Goal: Task Accomplishment & Management: Use online tool/utility

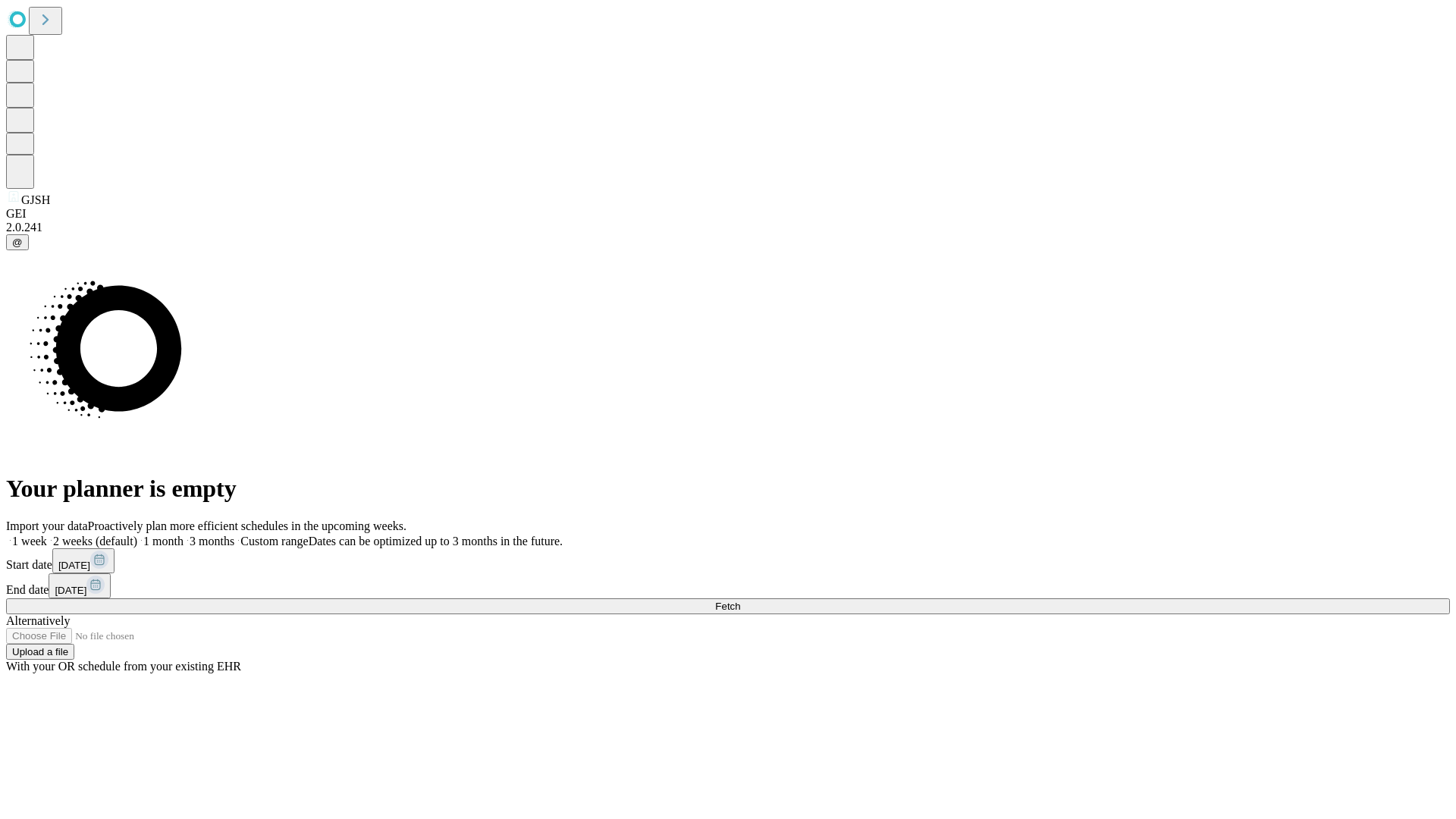
click at [740, 600] on span "Fetch" at bounding box center [728, 606] width 25 height 11
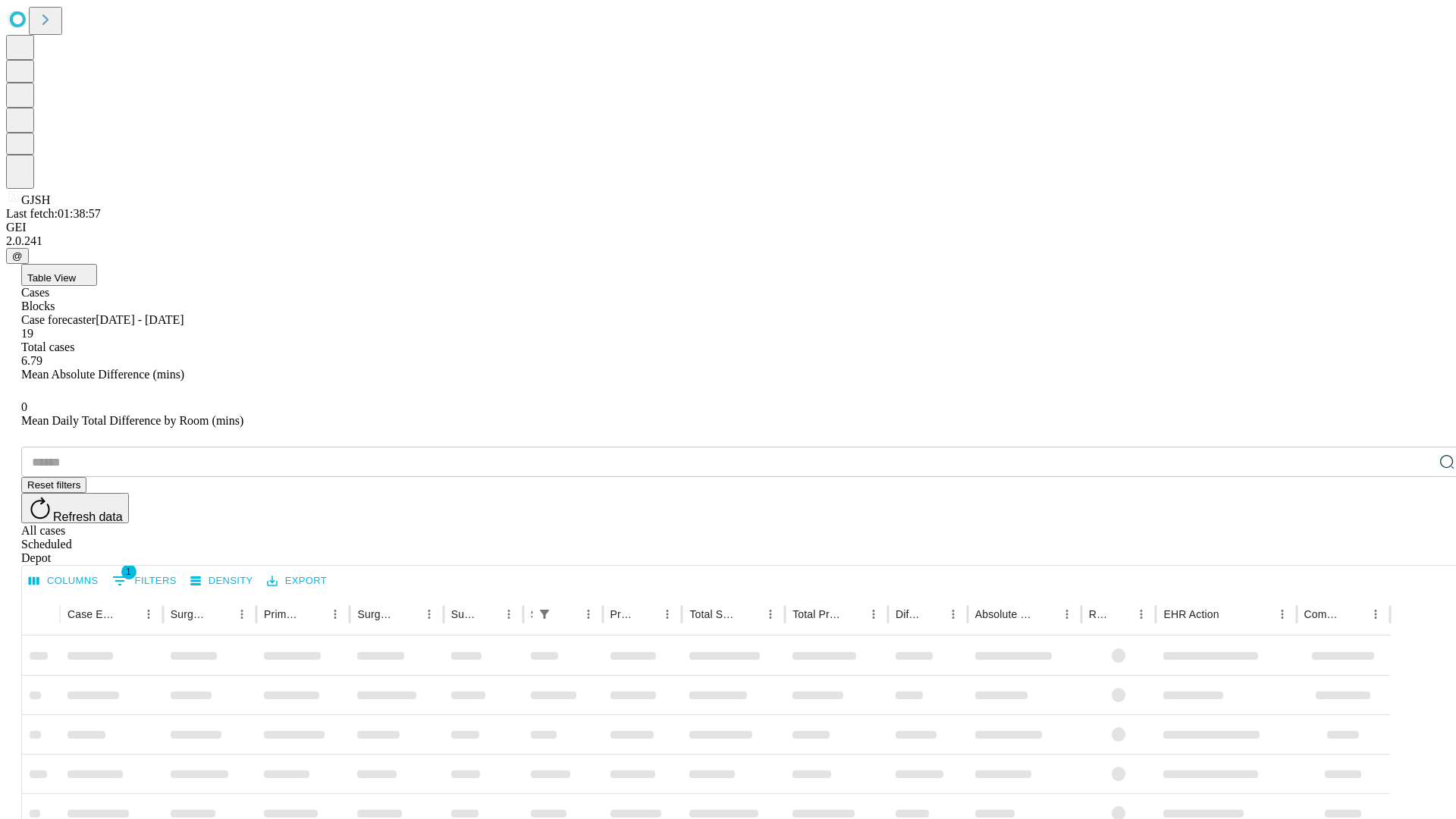
click at [1417, 551] on div "Depot" at bounding box center [743, 557] width 1444 height 14
